Goal: Task Accomplishment & Management: Use online tool/utility

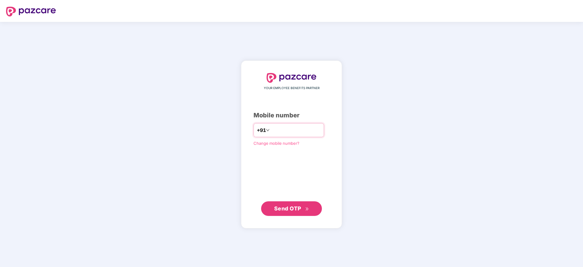
click at [273, 130] on input "number" at bounding box center [296, 130] width 50 height 10
type input "**********"
click at [295, 211] on span "Send OTP" at bounding box center [287, 208] width 27 height 6
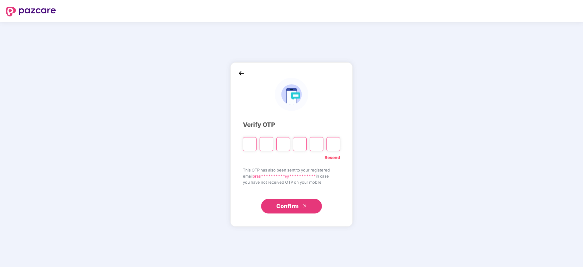
type input "*"
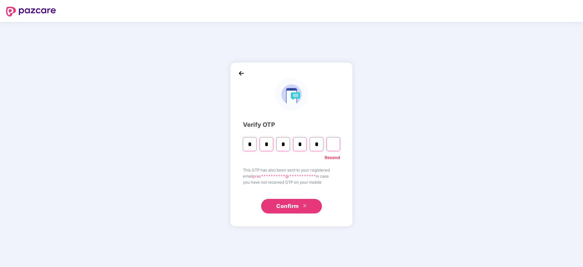
type input "*"
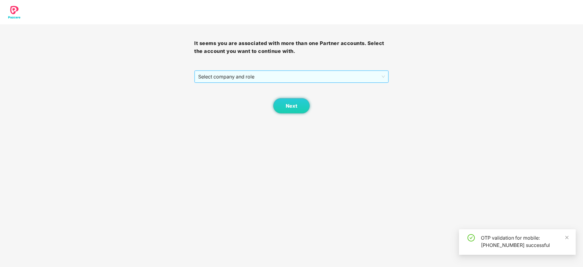
click at [249, 78] on span "Select company and role" at bounding box center [291, 77] width 186 height 12
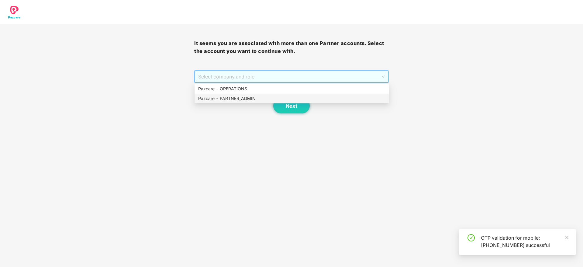
click at [244, 98] on div "Pazcare - PARTNER_ADMIN" at bounding box center [291, 98] width 187 height 7
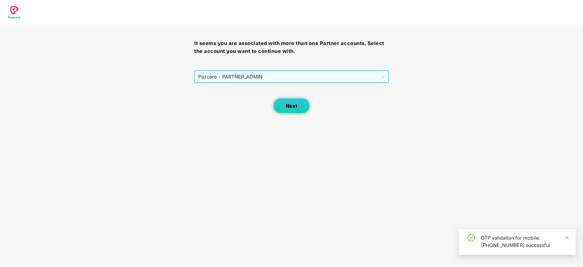
click at [294, 110] on button "Next" at bounding box center [291, 105] width 37 height 15
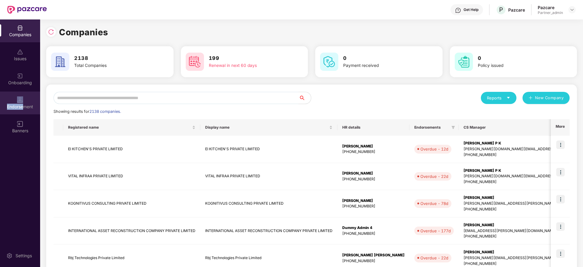
click at [24, 102] on div "Endorsement" at bounding box center [20, 103] width 40 height 23
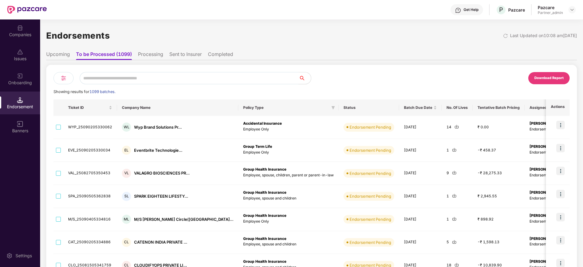
click at [60, 78] on img at bounding box center [63, 78] width 7 height 7
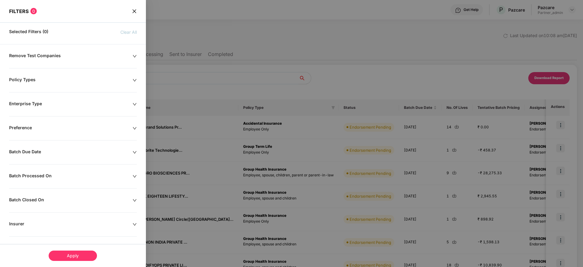
scroll to position [46, 0]
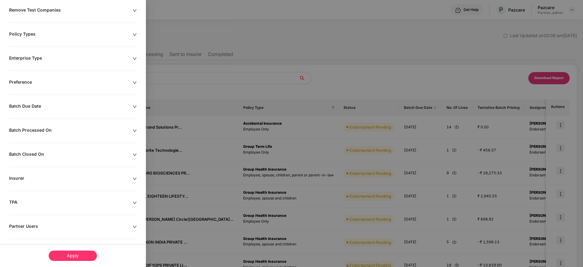
click at [133, 106] on icon "down" at bounding box center [135, 107] width 4 height 4
click at [61, 125] on div at bounding box center [38, 125] width 53 height 7
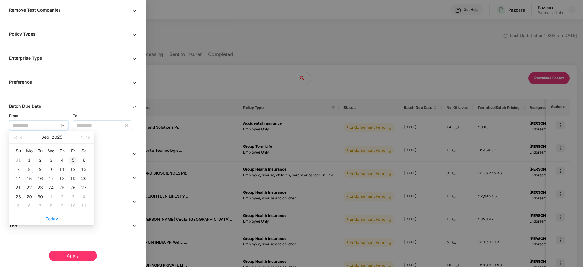
type input "**********"
click at [72, 158] on div "5" at bounding box center [72, 160] width 7 height 7
type input "**********"
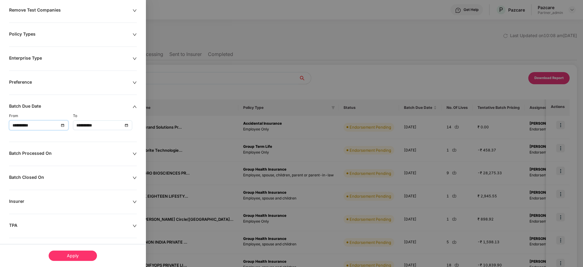
click at [63, 125] on div "**********" at bounding box center [38, 125] width 53 height 7
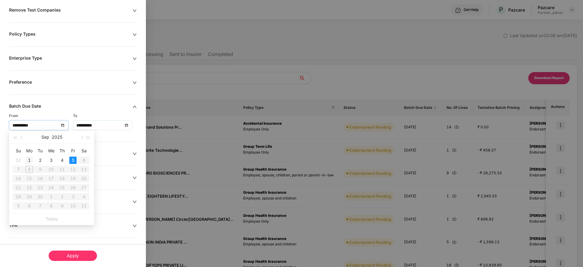
type input "**********"
click at [29, 161] on div "1" at bounding box center [29, 160] width 7 height 7
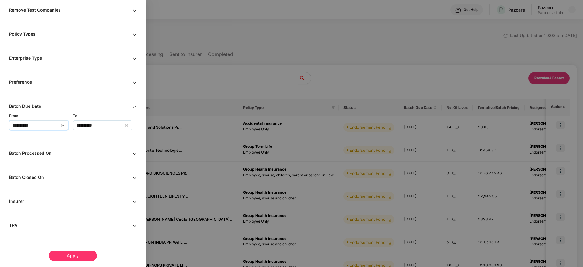
click at [68, 254] on div "Apply" at bounding box center [73, 256] width 48 height 10
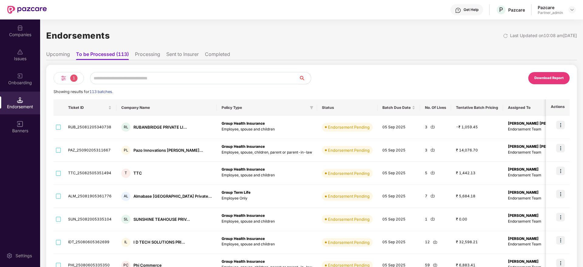
click at [545, 79] on div "Download Report" at bounding box center [549, 77] width 29 height 5
click at [22, 29] on img at bounding box center [20, 28] width 6 height 6
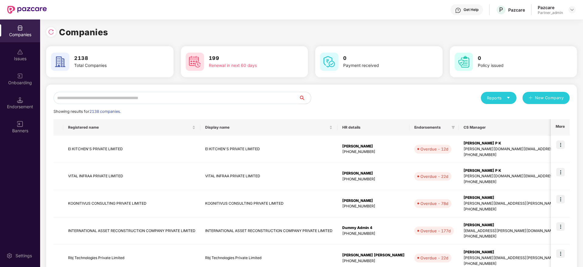
click at [113, 99] on input "text" at bounding box center [176, 98] width 245 height 12
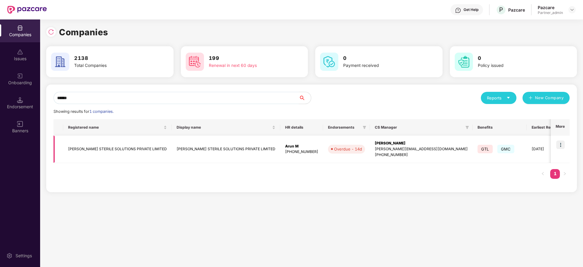
type input "******"
click at [559, 145] on img at bounding box center [561, 145] width 9 height 9
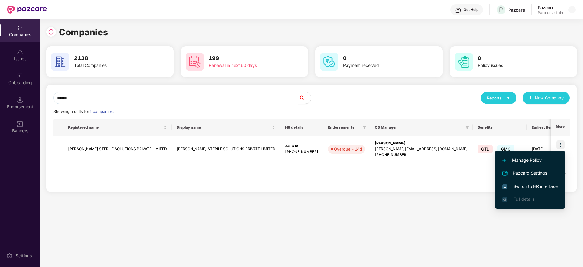
click at [529, 189] on span "Switch to HR interface" at bounding box center [530, 186] width 55 height 7
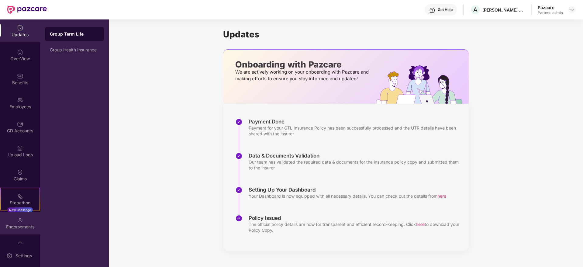
click at [19, 226] on div "Endorsements" at bounding box center [20, 227] width 40 height 6
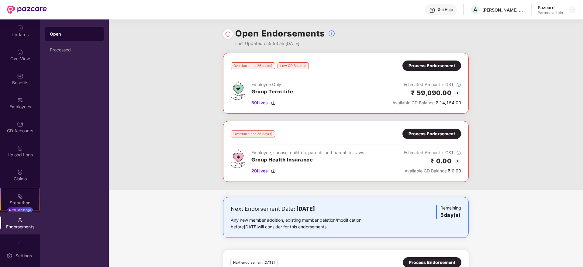
click at [432, 61] on div "Process Endorsement" at bounding box center [432, 66] width 59 height 10
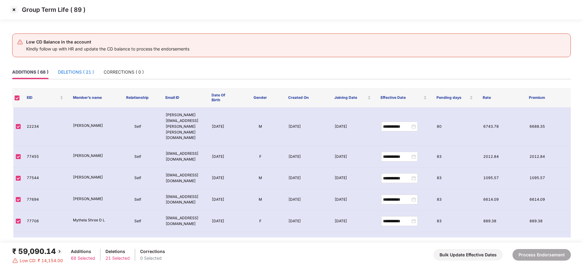
click at [73, 71] on div "DELETIONS ( 21 )" at bounding box center [76, 72] width 36 height 7
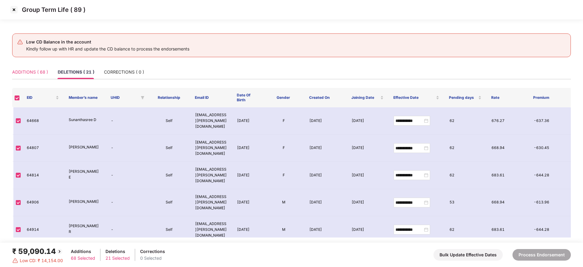
click at [38, 76] on div "ADDITIONS ( 68 )" at bounding box center [30, 72] width 36 height 14
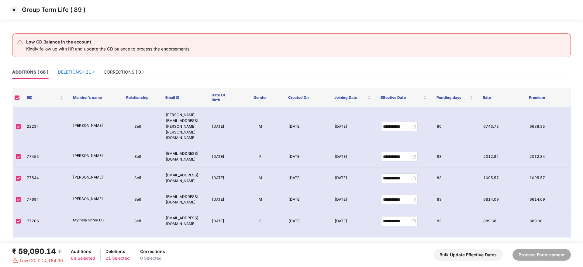
click at [81, 69] on div "DELETIONS ( 21 )" at bounding box center [76, 72] width 36 height 7
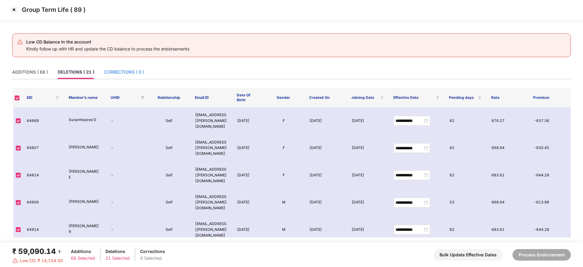
click at [129, 73] on div "CORRECTIONS ( 0 )" at bounding box center [124, 72] width 40 height 7
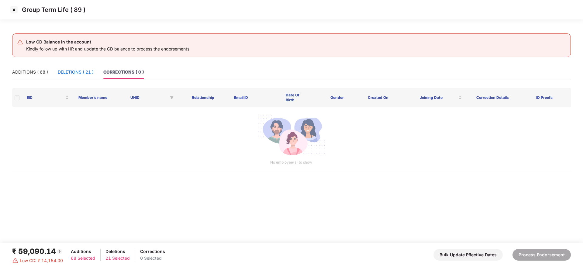
click at [82, 70] on div "DELETIONS ( 21 )" at bounding box center [76, 72] width 36 height 7
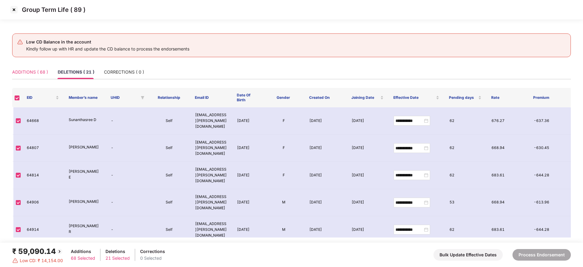
click at [30, 78] on div "ADDITIONS ( 68 )" at bounding box center [30, 72] width 36 height 14
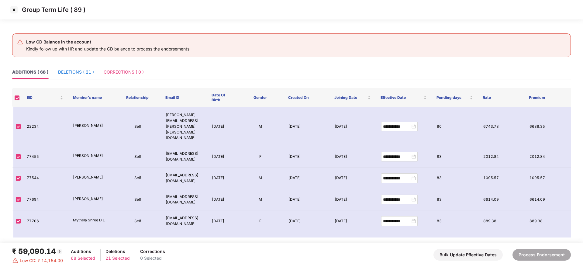
click at [89, 73] on div "DELETIONS ( 21 )" at bounding box center [76, 72] width 36 height 7
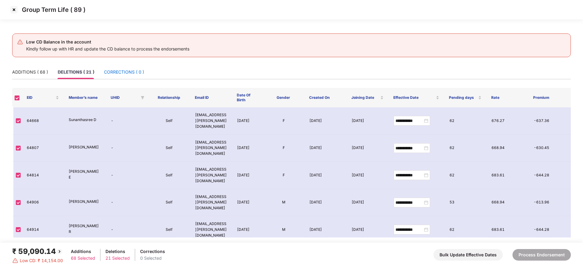
click at [117, 73] on div "CORRECTIONS ( 0 )" at bounding box center [124, 72] width 40 height 7
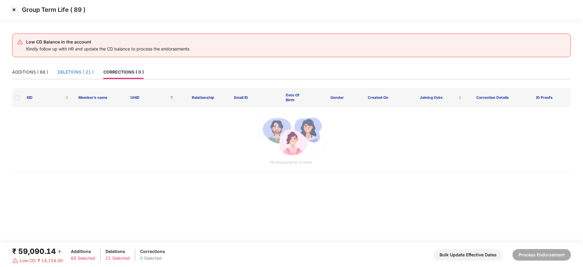
click at [74, 72] on div "DELETIONS ( 21 )" at bounding box center [76, 72] width 36 height 7
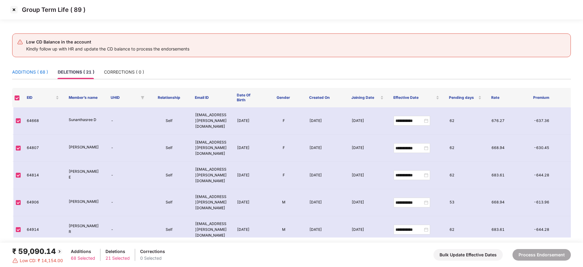
click at [33, 73] on div "ADDITIONS ( 68 )" at bounding box center [30, 72] width 36 height 7
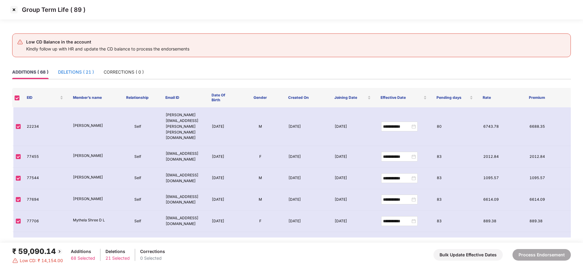
click at [77, 74] on div "DELETIONS ( 21 )" at bounding box center [76, 72] width 36 height 7
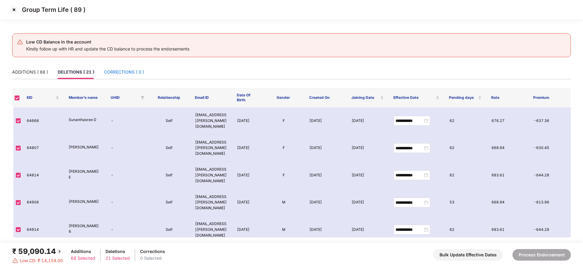
click at [117, 74] on div "CORRECTIONS ( 0 )" at bounding box center [124, 72] width 40 height 7
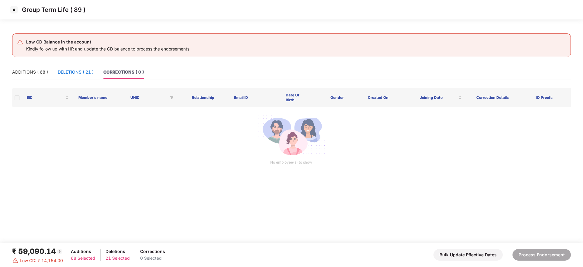
click at [67, 74] on div "DELETIONS ( 21 )" at bounding box center [76, 72] width 36 height 7
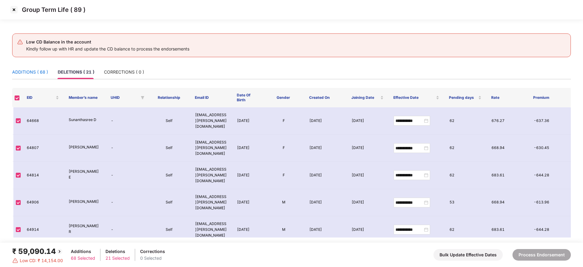
click at [28, 72] on div "ADDITIONS ( 68 )" at bounding box center [30, 72] width 36 height 7
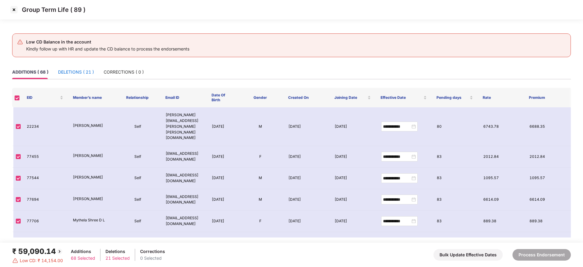
click at [64, 73] on div "DELETIONS ( 21 )" at bounding box center [76, 72] width 36 height 7
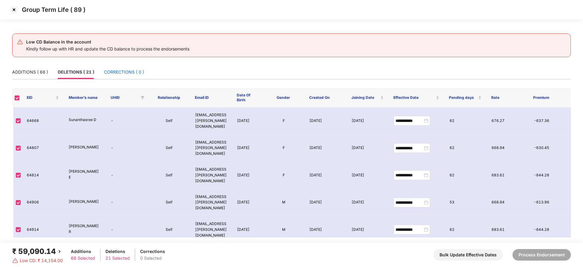
click at [124, 71] on div "CORRECTIONS ( 0 )" at bounding box center [124, 72] width 40 height 7
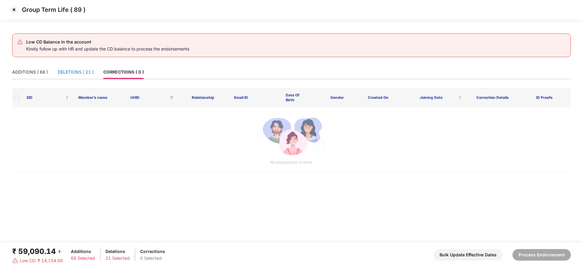
click at [78, 73] on div "DELETIONS ( 21 )" at bounding box center [76, 72] width 36 height 7
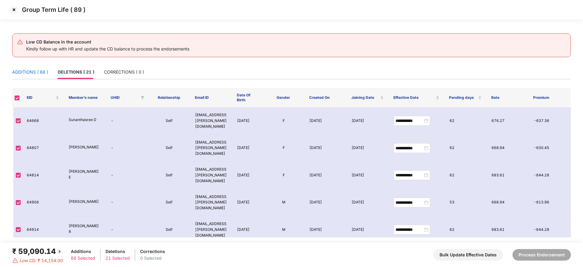
click at [35, 71] on div "ADDITIONS ( 68 )" at bounding box center [30, 72] width 36 height 7
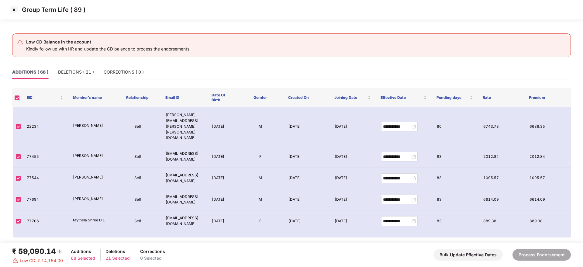
click at [14, 10] on img at bounding box center [14, 10] width 10 height 10
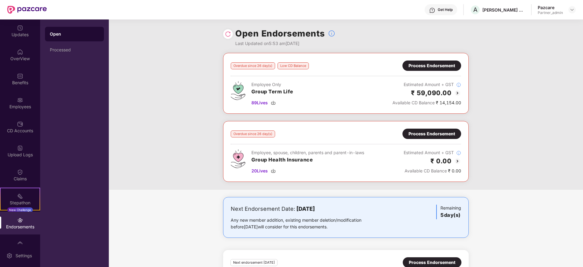
click at [429, 70] on div "Process Endorsement" at bounding box center [432, 66] width 59 height 10
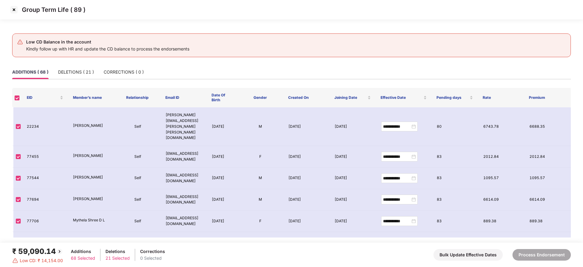
click at [12, 11] on img at bounding box center [14, 10] width 10 height 10
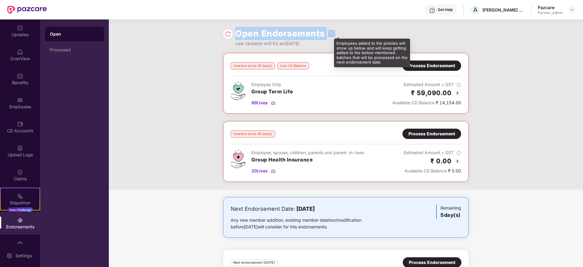
drag, startPoint x: 237, startPoint y: 33, endPoint x: 325, endPoint y: 35, distance: 87.3
click at [325, 35] on div "Open Endorsements" at bounding box center [285, 33] width 100 height 13
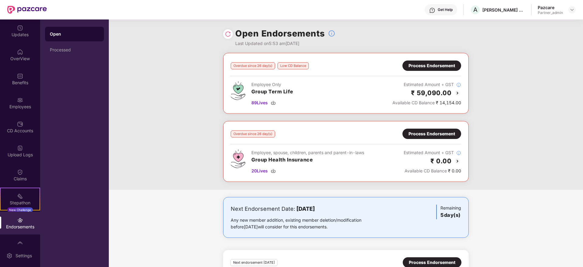
click at [161, 89] on div "Overdue since 26 day(s) Low CD Balance Process Endorsement Employee Only Group …" at bounding box center [346, 121] width 475 height 137
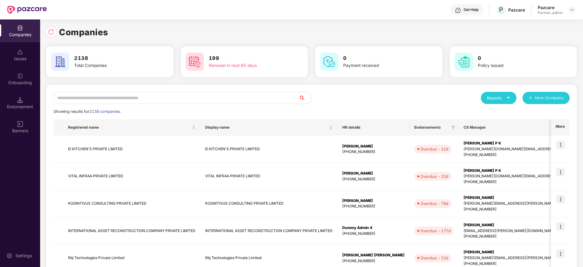
click at [122, 95] on input "text" at bounding box center [176, 98] width 245 height 12
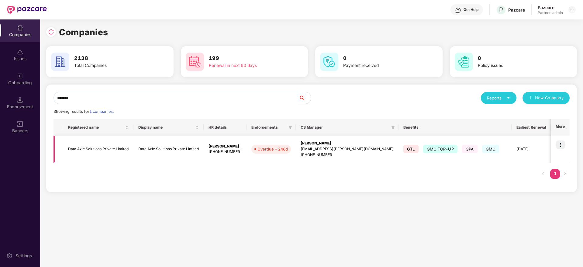
type input "*******"
click at [306, 138] on td "[PERSON_NAME] [EMAIL_ADDRESS][PERSON_NAME][DOMAIN_NAME] [PHONE_NUMBER]" at bounding box center [347, 149] width 103 height 27
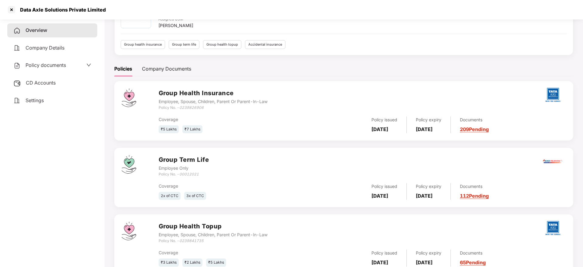
click at [488, 196] on link "112 Pending" at bounding box center [474, 196] width 29 height 6
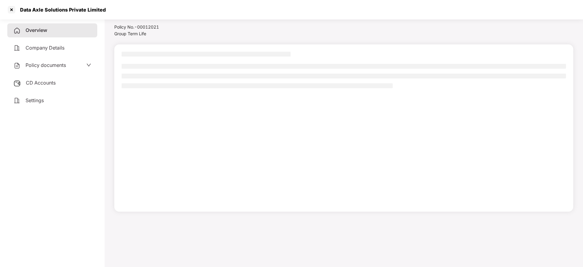
scroll to position [17, 0]
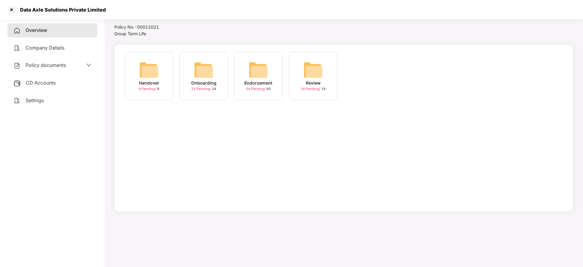
click at [205, 72] on img at bounding box center [203, 69] width 19 height 19
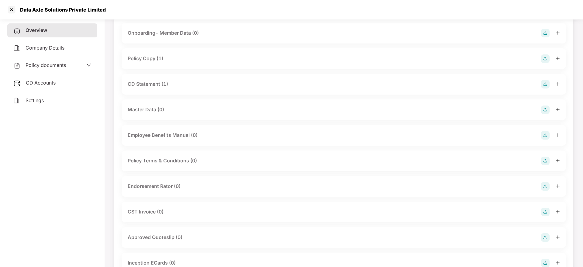
scroll to position [0, 0]
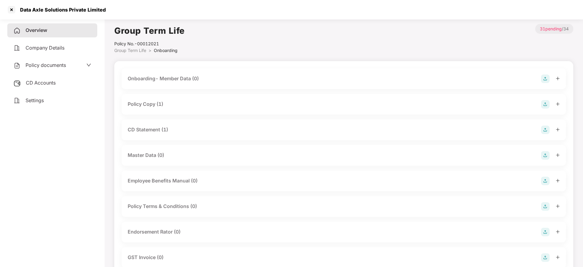
click at [557, 105] on icon "plus" at bounding box center [558, 104] width 4 height 4
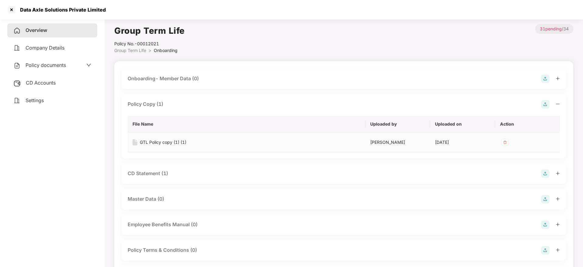
click at [168, 144] on div "GTL Policy copy (1) (1)" at bounding box center [163, 142] width 47 height 7
click at [12, 8] on div at bounding box center [12, 10] width 10 height 10
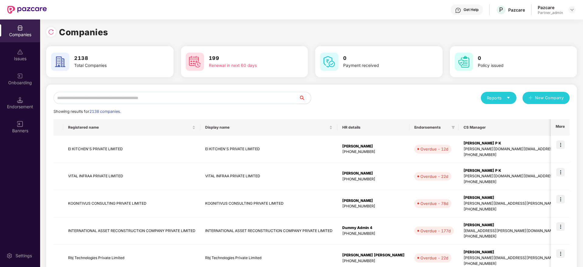
click at [130, 99] on input "text" at bounding box center [176, 98] width 245 height 12
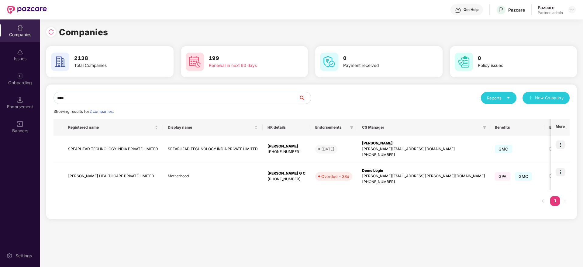
type input "****"
click at [561, 173] on img at bounding box center [561, 172] width 9 height 9
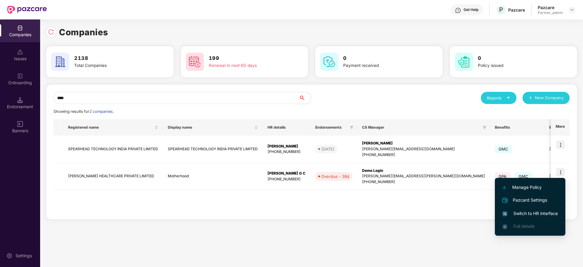
click at [531, 213] on span "Switch to HR interface" at bounding box center [530, 213] width 55 height 7
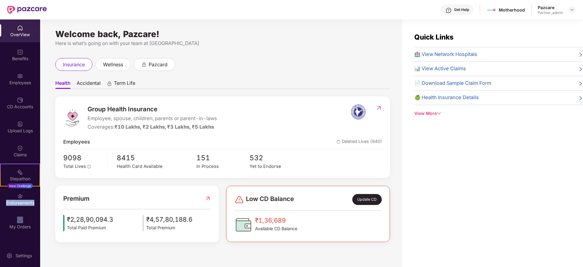
click at [20, 204] on div "Endorsements" at bounding box center [20, 203] width 40 height 6
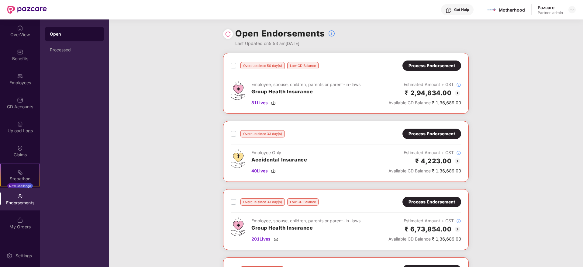
click at [435, 71] on div "Process Endorsement" at bounding box center [432, 66] width 59 height 10
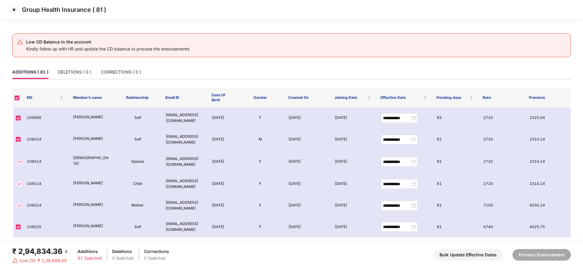
click at [15, 9] on img at bounding box center [14, 10] width 10 height 10
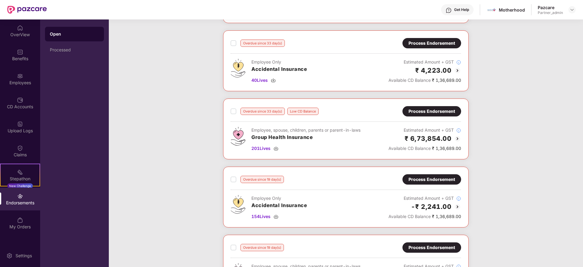
scroll to position [91, 0]
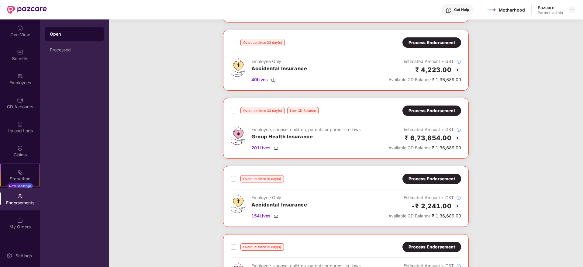
click at [425, 111] on div "Process Endorsement" at bounding box center [432, 110] width 47 height 7
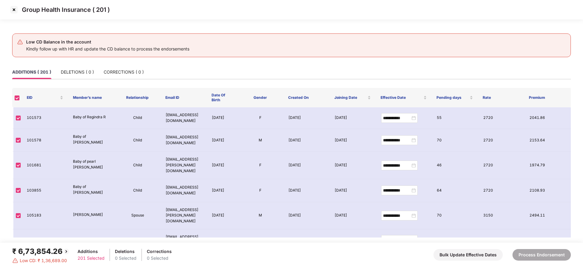
click at [16, 10] on img at bounding box center [14, 10] width 10 height 10
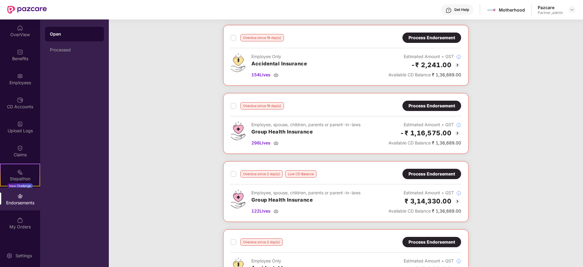
scroll to position [187, 0]
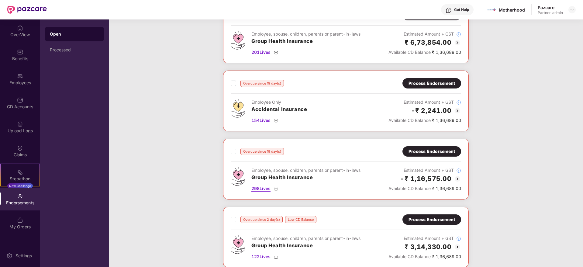
click at [277, 187] on img at bounding box center [276, 188] width 5 height 5
click at [165, 257] on div "Overdue since 50 day(s) Low CD Balance Process Endorsement Employee, spouse, ch…" at bounding box center [346, 105] width 475 height 478
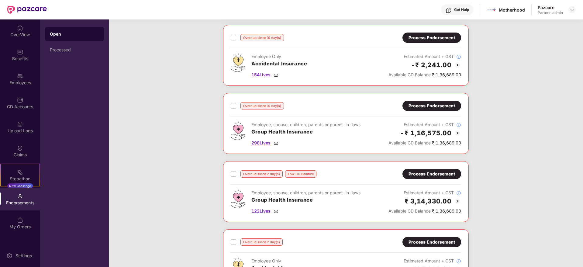
scroll to position [278, 0]
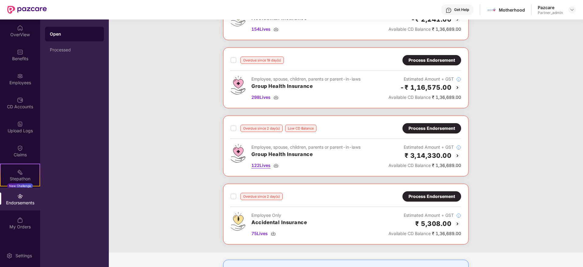
click at [278, 167] on img at bounding box center [276, 165] width 5 height 5
